Goal: Communication & Community: Ask a question

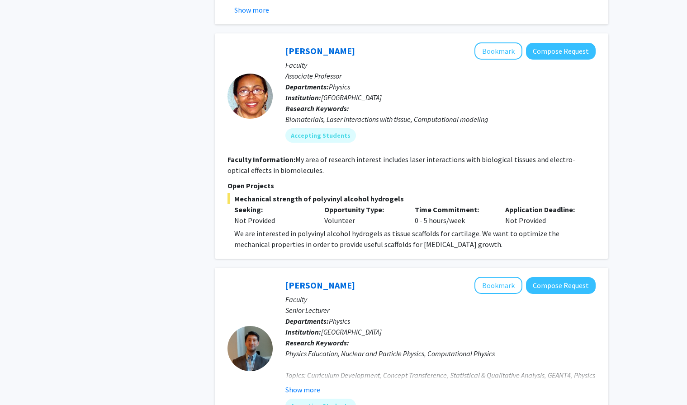
scroll to position [834, 0]
click at [563, 43] on button "Compose Request" at bounding box center [561, 51] width 70 height 17
click at [561, 43] on button "Compose Request" at bounding box center [561, 51] width 70 height 17
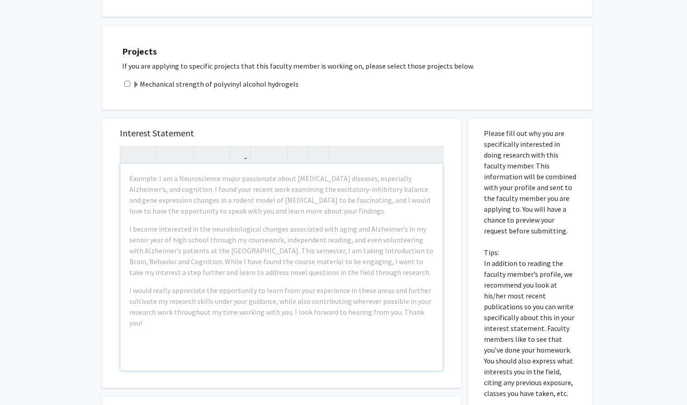
scroll to position [197, 0]
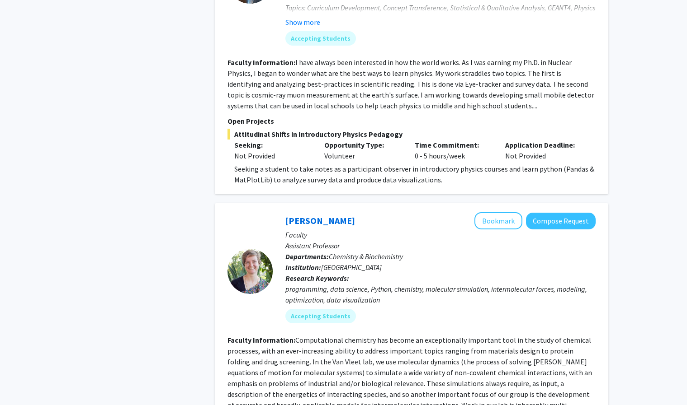
scroll to position [1006, 0]
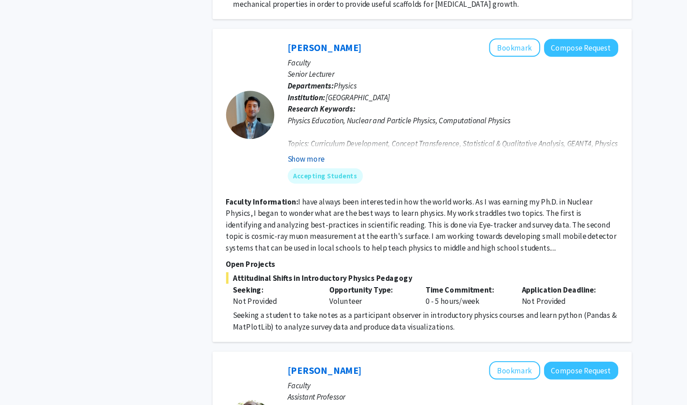
click at [310, 148] on button "Show more" at bounding box center [302, 153] width 35 height 11
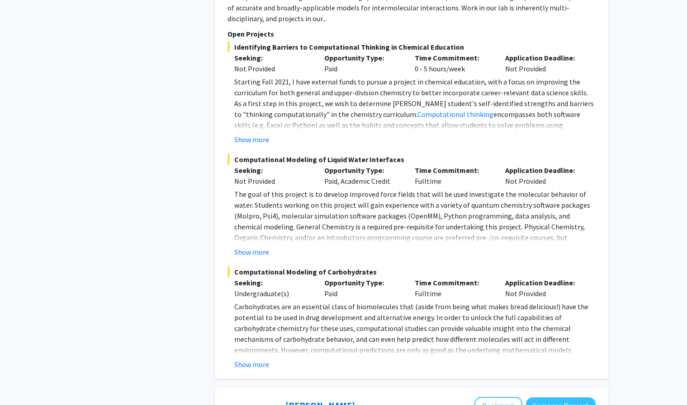
scroll to position [1546, 0]
click at [241, 247] on button "Show more" at bounding box center [251, 252] width 35 height 11
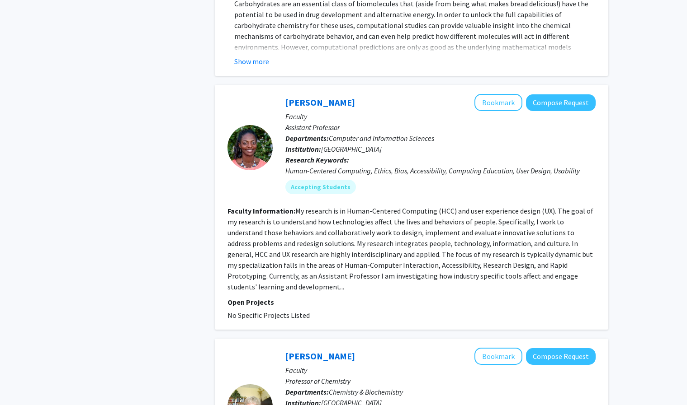
scroll to position [1905, 0]
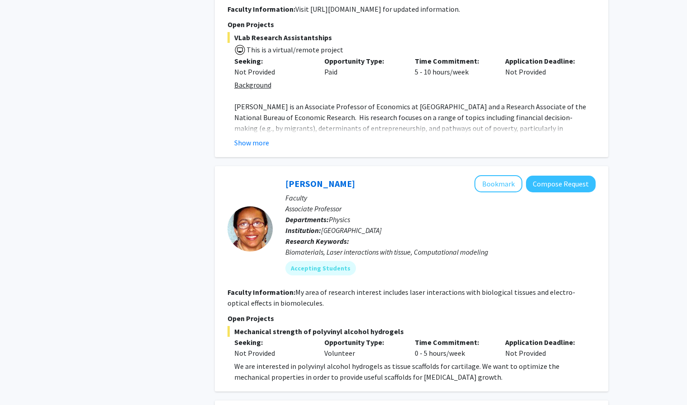
scroll to position [638, 0]
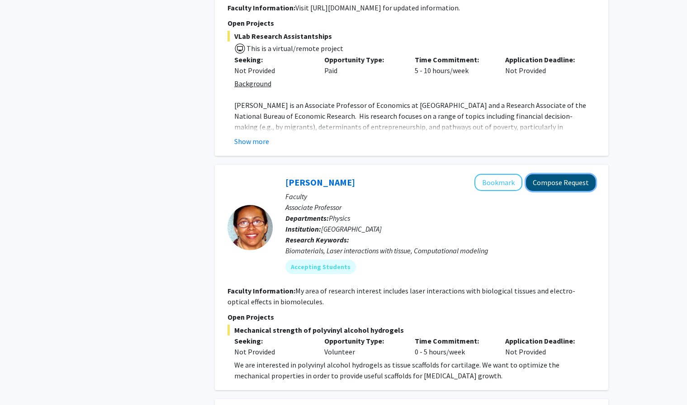
click at [549, 174] on button "Compose Request" at bounding box center [561, 182] width 70 height 17
